Goal: Transaction & Acquisition: Purchase product/service

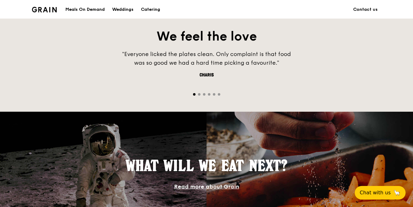
scroll to position [307, 0]
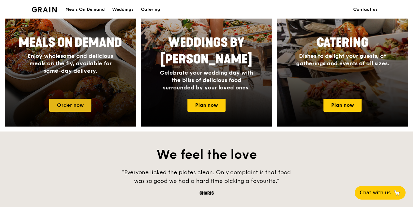
click at [73, 107] on link "Order now" at bounding box center [70, 105] width 42 height 13
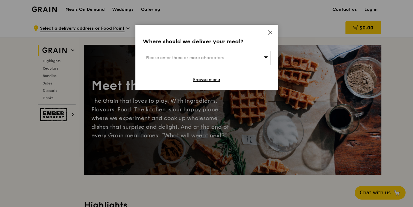
click at [247, 57] on div "Please enter three or more characters" at bounding box center [207, 58] width 128 height 14
type input "521605"
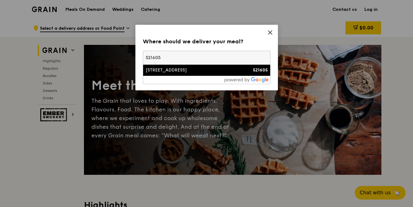
click at [214, 68] on div "[STREET_ADDRESS]" at bounding box center [192, 70] width 92 height 6
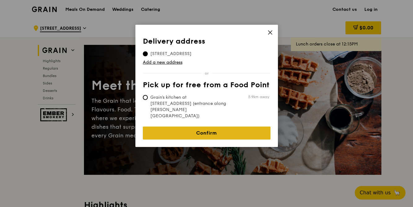
click at [189, 127] on link "Confirm" at bounding box center [207, 133] width 128 height 13
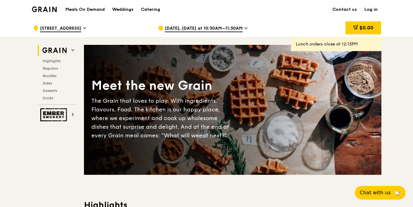
click at [234, 30] on span "[DATE], [DATE] at 10:30AM–11:30AM" at bounding box center [204, 28] width 78 height 7
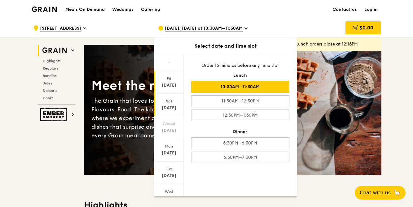
click at [172, 104] on div "[DATE]" at bounding box center [168, 105] width 29 height 23
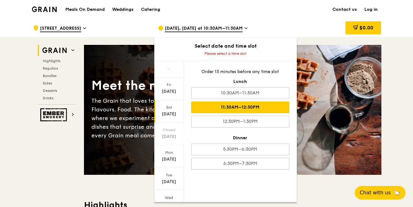
click at [220, 106] on div "11:30AM–12:30PM" at bounding box center [240, 108] width 98 height 12
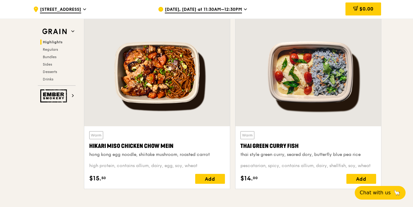
scroll to position [210, 0]
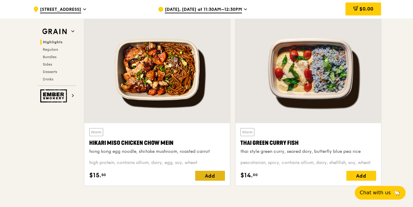
click at [217, 174] on div "Add" at bounding box center [210, 176] width 30 height 10
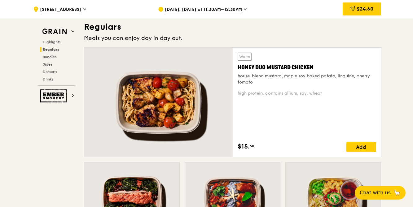
scroll to position [416, 0]
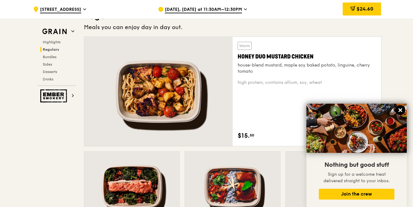
click at [400, 108] on icon at bounding box center [401, 111] width 6 height 6
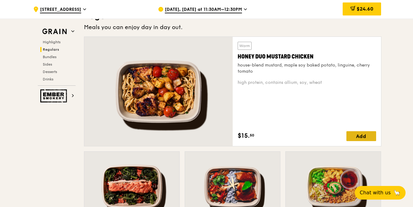
click at [361, 136] on div "Add" at bounding box center [362, 136] width 30 height 10
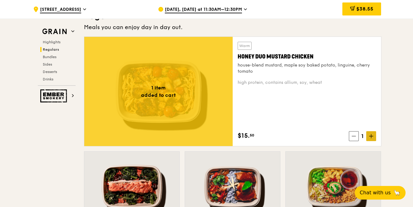
click at [371, 138] on icon at bounding box center [371, 136] width 4 height 4
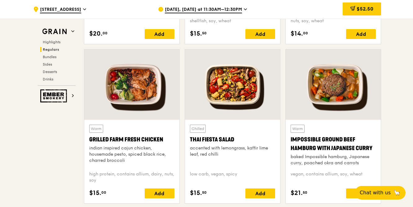
scroll to position [556, 0]
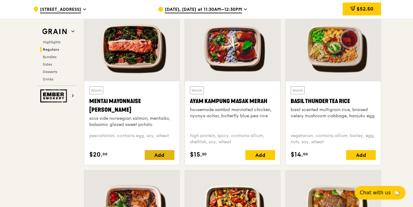
click at [166, 156] on div "Add" at bounding box center [160, 155] width 30 height 10
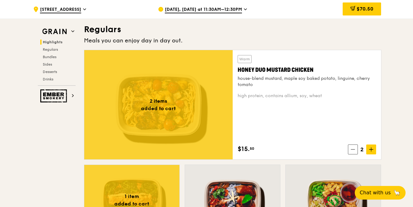
scroll to position [414, 0]
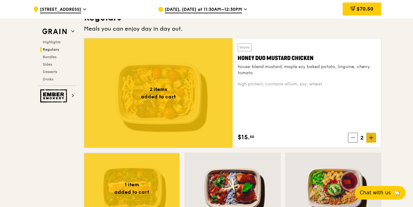
click at [369, 140] on span at bounding box center [371, 138] width 10 height 10
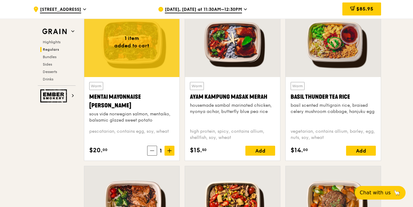
scroll to position [552, 0]
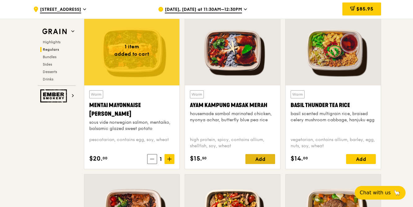
click at [258, 159] on div "Add" at bounding box center [260, 159] width 30 height 10
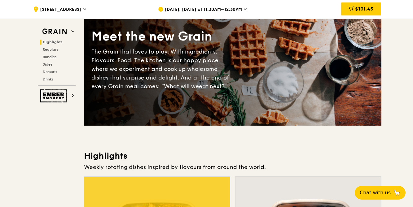
scroll to position [0, 0]
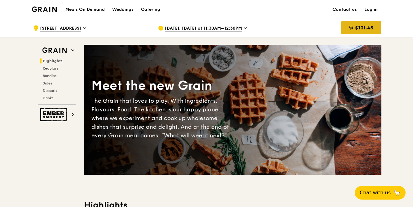
click at [356, 26] on span "$101.45" at bounding box center [364, 28] width 18 height 6
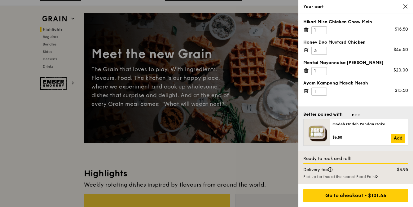
scroll to position [43, 0]
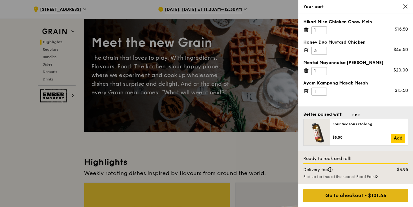
click at [336, 196] on div "Go to checkout - $101.45" at bounding box center [355, 195] width 105 height 13
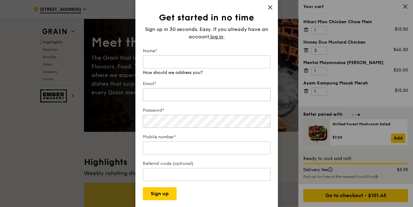
scroll to position [79, 0]
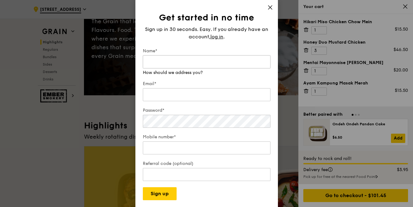
click at [193, 65] on input "Name*" at bounding box center [207, 61] width 128 height 13
type input "K"
type input "[PERSON_NAME]"
click at [172, 94] on input "Email*" at bounding box center [207, 94] width 128 height 13
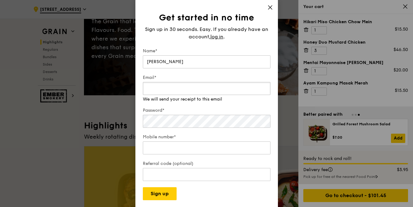
type input "s"
type input "[EMAIL_ADDRESS][DOMAIN_NAME]"
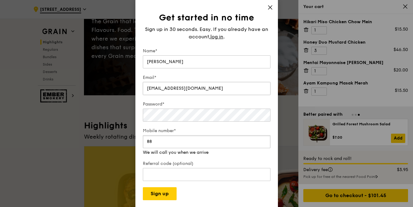
type input "8"
type input "83227931"
click at [194, 171] on input "Referral code (optional)" at bounding box center [207, 174] width 128 height 13
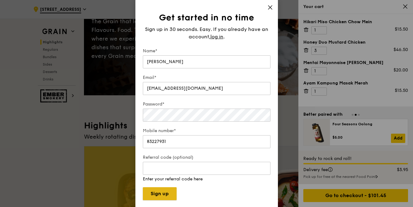
click at [166, 193] on button "Sign up" at bounding box center [160, 194] width 34 height 13
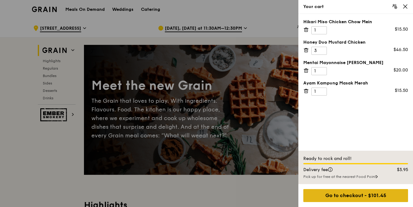
click at [328, 192] on div "Go to checkout - $101.45" at bounding box center [355, 195] width 105 height 13
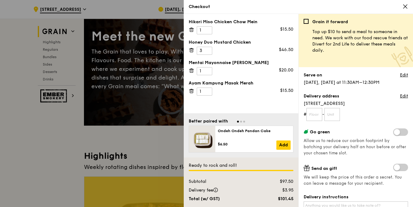
scroll to position [52, 0]
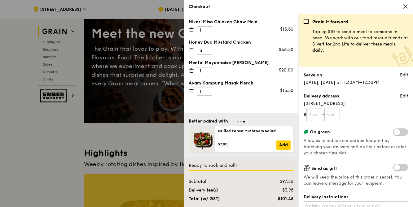
click at [318, 117] on input "text" at bounding box center [315, 114] width 16 height 13
click at [318, 117] on input "1" at bounding box center [315, 114] width 16 height 13
type input "11"
click at [336, 117] on input "text" at bounding box center [333, 114] width 16 height 13
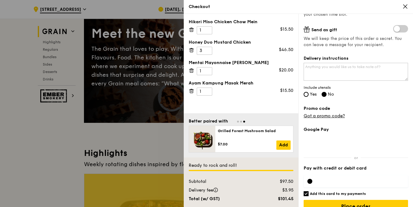
scroll to position [122, 0]
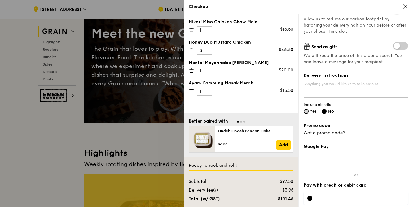
type input "314"
click at [307, 110] on input "Yes" at bounding box center [306, 111] width 5 height 5
radio input "true"
radio input "false"
click at [312, 132] on link "Got a promo code?" at bounding box center [324, 132] width 41 height 5
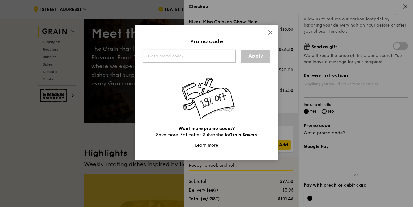
click at [204, 56] on input "text" at bounding box center [189, 56] width 93 height 13
click at [253, 60] on link "Apply" at bounding box center [256, 56] width 30 height 13
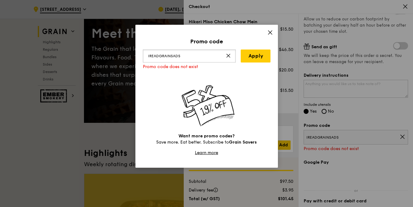
click at [173, 55] on input "IREADGRAINSADS" at bounding box center [189, 56] width 93 height 13
click at [232, 60] on input "IREADGRAINADS" at bounding box center [189, 56] width 93 height 13
type input "IREADGRAINADS"
click at [252, 57] on link "Apply" at bounding box center [256, 56] width 30 height 13
click at [205, 152] on link "Learn more" at bounding box center [206, 152] width 23 height 5
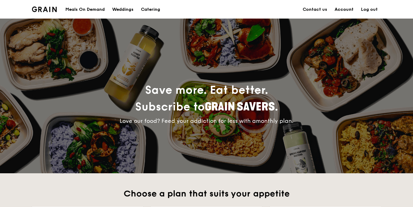
click at [339, 9] on link "Account" at bounding box center [344, 9] width 26 height 19
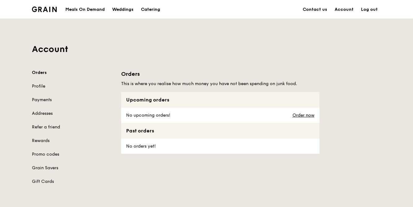
click at [82, 11] on div "Meals On Demand" at bounding box center [84, 9] width 39 height 19
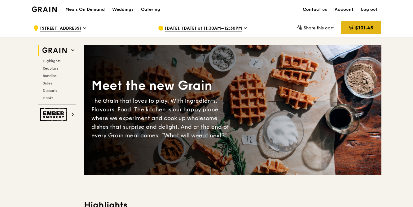
click at [355, 26] on span "$101.45" at bounding box center [364, 28] width 18 height 6
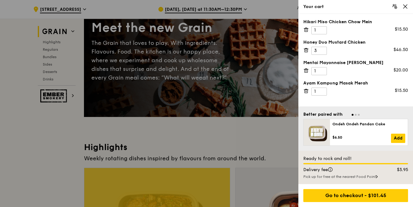
scroll to position [84, 0]
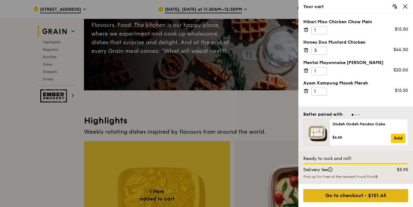
click at [349, 194] on div "Go to checkout - $101.45" at bounding box center [355, 195] width 105 height 13
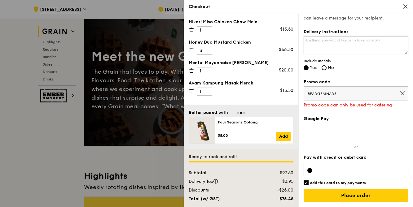
scroll to position [30, 0]
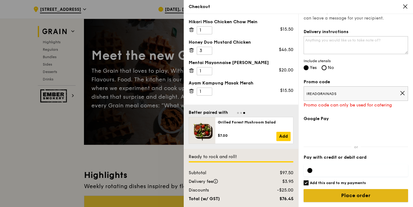
click at [353, 197] on input "Place order" at bounding box center [356, 195] width 104 height 13
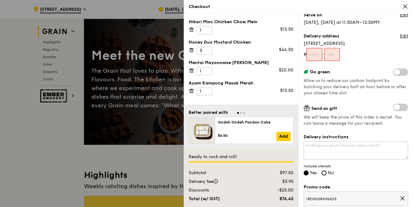
scroll to position [13, 0]
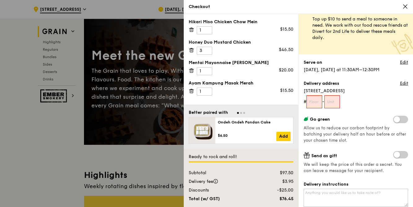
click at [316, 100] on input "text" at bounding box center [315, 101] width 16 height 13
type input "11"
click at [337, 102] on input "text" at bounding box center [333, 101] width 16 height 13
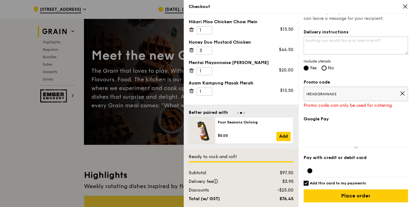
scroll to position [166, 0]
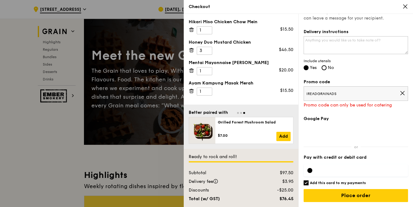
type input "314"
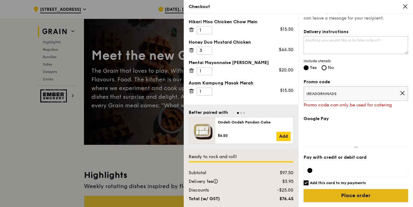
click at [386, 196] on input "Place order" at bounding box center [356, 195] width 104 height 13
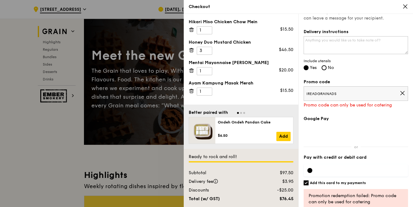
scroll to position [173, 0]
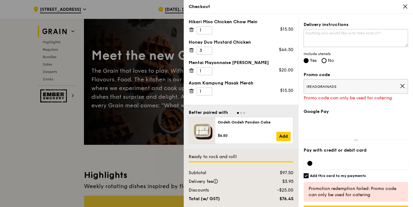
click at [401, 86] on icon at bounding box center [403, 86] width 6 height 6
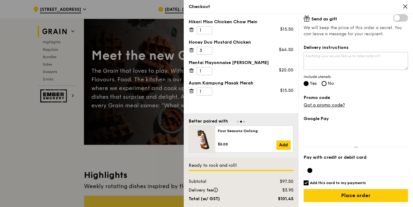
scroll to position [61, 0]
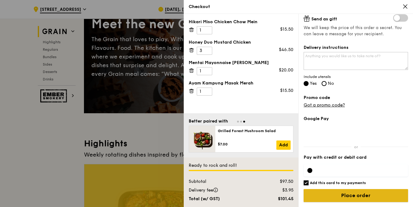
click at [346, 200] on input "Place order" at bounding box center [356, 195] width 104 height 13
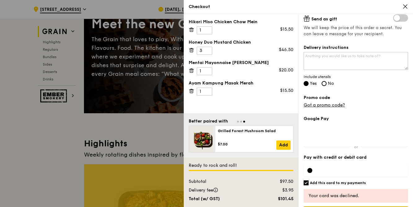
scroll to position [167, 0]
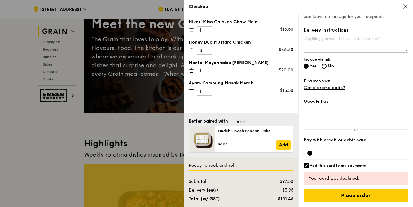
click at [404, 8] on icon at bounding box center [406, 7] width 4 height 4
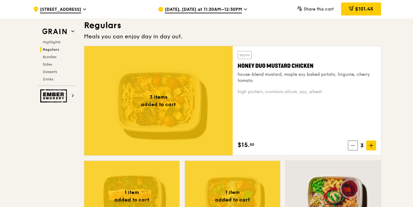
scroll to position [407, 0]
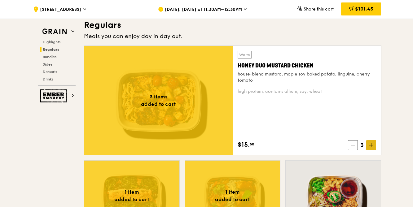
click at [373, 146] on span at bounding box center [371, 145] width 10 height 10
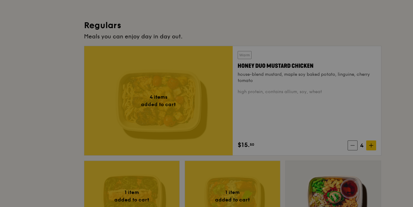
type input "4"
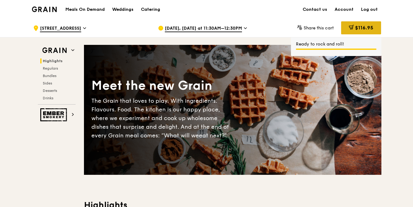
click at [355, 27] on span "$116.95" at bounding box center [364, 28] width 18 height 6
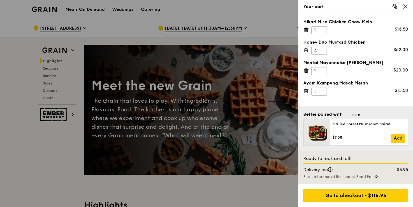
click at [236, 153] on div at bounding box center [206, 103] width 413 height 207
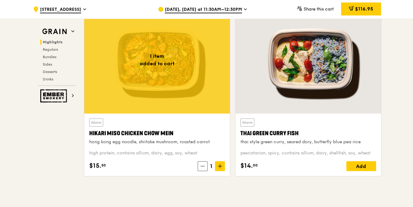
scroll to position [216, 0]
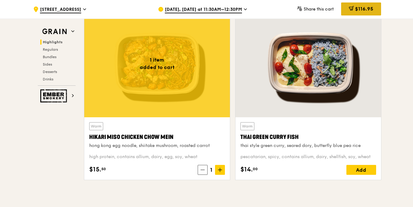
click at [359, 6] on span "$116.95" at bounding box center [364, 9] width 18 height 6
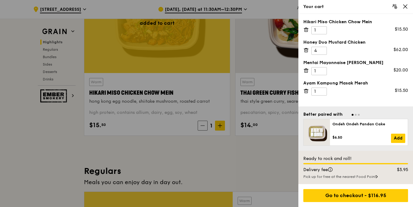
scroll to position [262, 0]
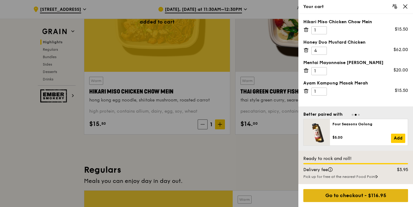
click at [354, 192] on div "Go to checkout - $116.95" at bounding box center [355, 195] width 105 height 13
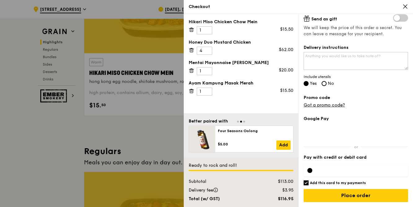
scroll to position [290, 0]
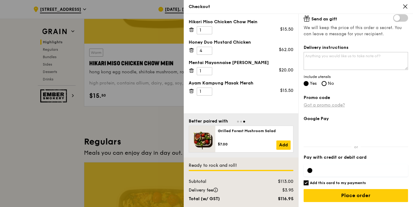
click at [340, 106] on link "Got a promo code?" at bounding box center [324, 105] width 41 height 5
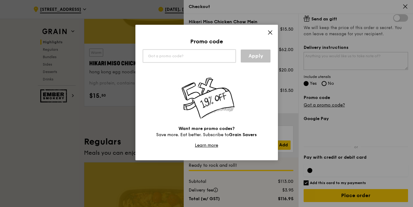
click at [194, 57] on input "text" at bounding box center [189, 56] width 93 height 13
type input "WELCOMEFEAST"
click at [261, 55] on link "Apply" at bounding box center [256, 56] width 30 height 13
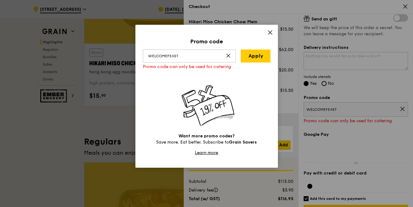
click at [269, 32] on icon at bounding box center [270, 33] width 6 height 6
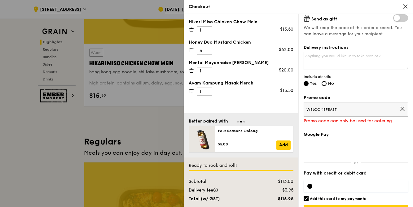
click at [402, 109] on icon at bounding box center [403, 109] width 4 height 4
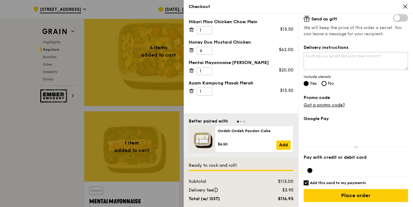
scroll to position [507, 0]
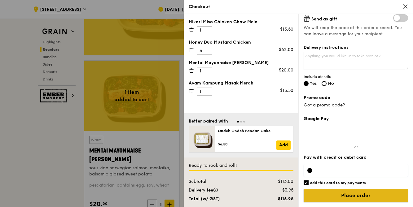
click at [339, 198] on input "Place order" at bounding box center [356, 195] width 104 height 13
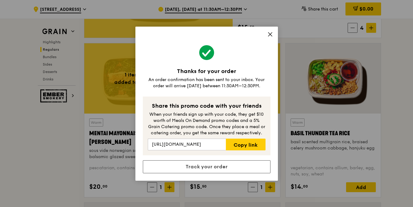
scroll to position [525, 0]
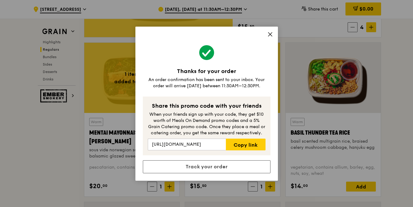
click at [270, 34] on icon at bounding box center [270, 35] width 4 height 4
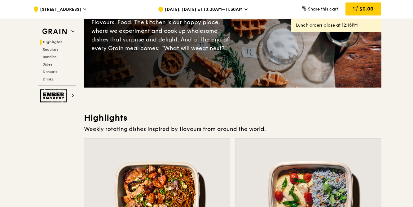
scroll to position [55, 0]
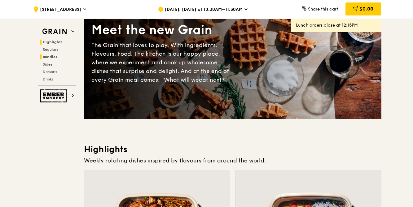
click at [51, 55] on span "Bundles" at bounding box center [50, 57] width 15 height 4
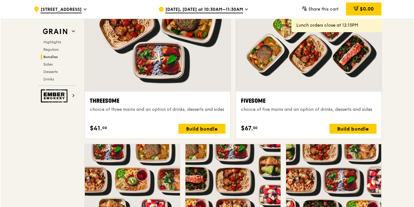
scroll to position [1108, 0]
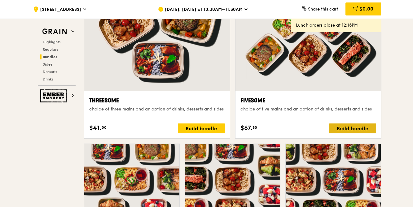
click at [336, 130] on div "Build bundle" at bounding box center [352, 129] width 47 height 10
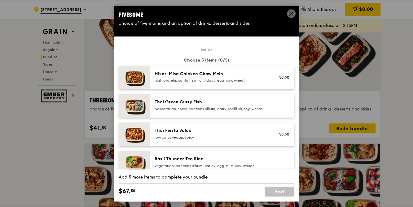
scroll to position [10, 0]
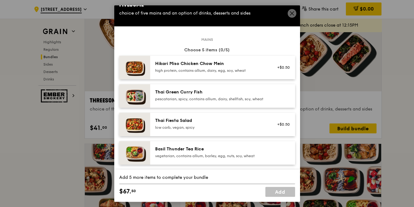
click at [292, 15] on icon at bounding box center [292, 14] width 6 height 6
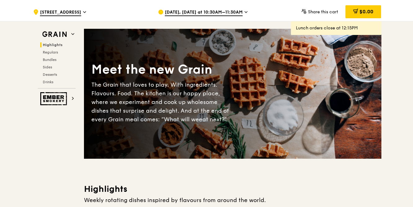
scroll to position [0, 0]
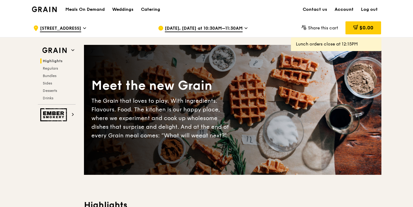
click at [351, 10] on link "Account" at bounding box center [344, 9] width 26 height 19
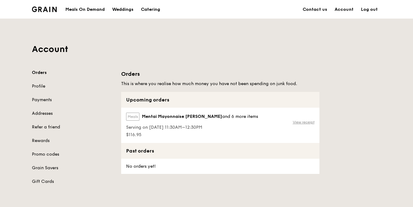
click at [299, 123] on link "View receipt" at bounding box center [304, 122] width 22 height 5
